Goal: Navigation & Orientation: Find specific page/section

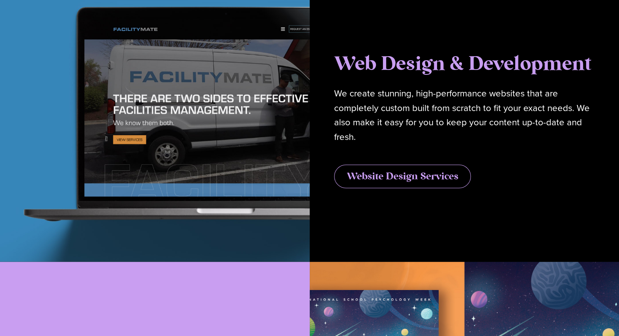
scroll to position [2262, 0]
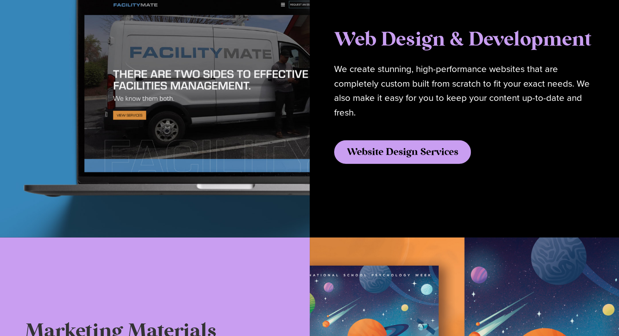
click at [366, 150] on span "Website Design Services" at bounding box center [402, 152] width 111 height 10
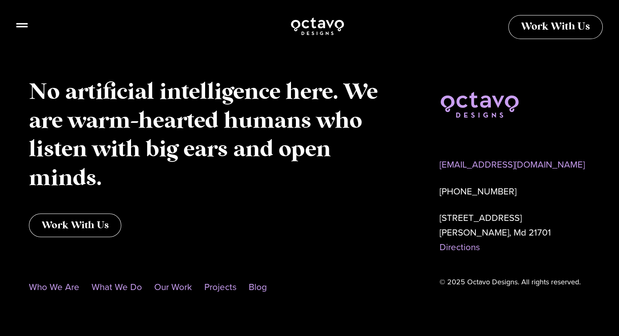
scroll to position [2843, 0]
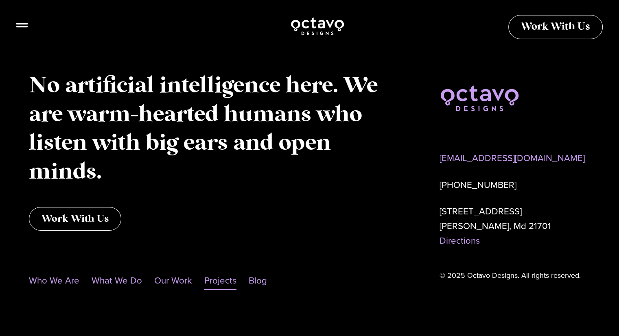
click at [216, 271] on link "Projects" at bounding box center [220, 280] width 32 height 19
